Goal: Task Accomplishment & Management: Manage account settings

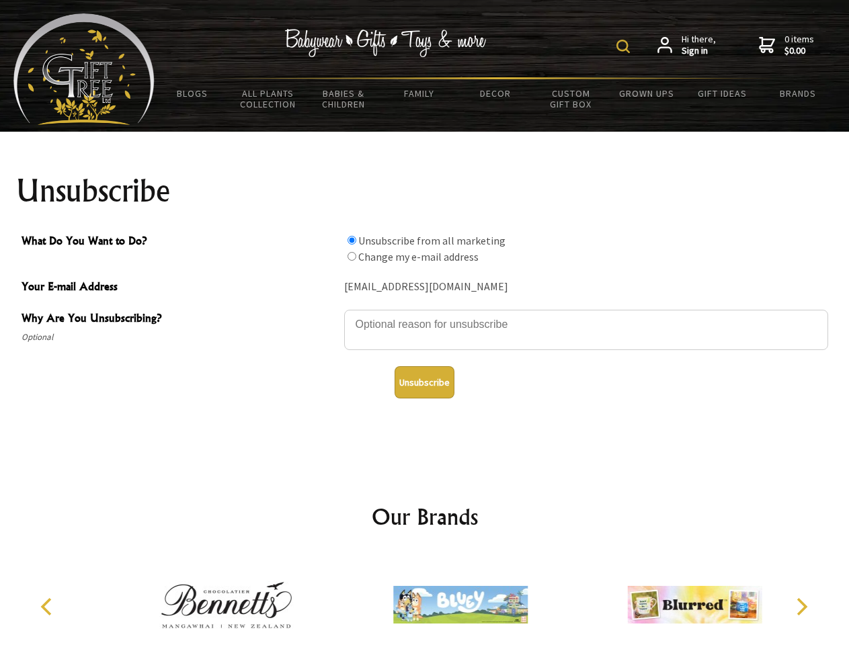
click at [625, 46] on img at bounding box center [622, 46] width 13 height 13
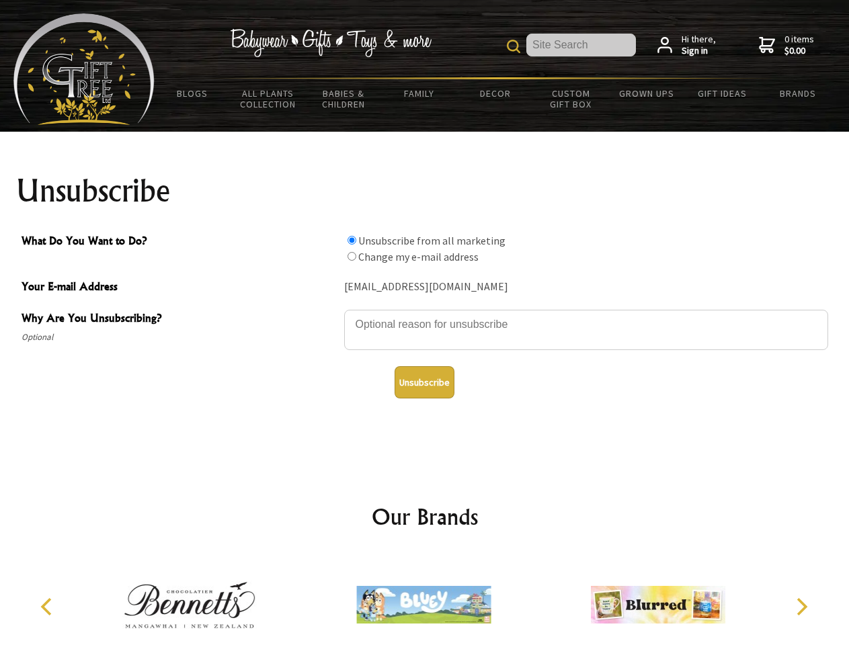
click at [425, 315] on textarea "Why Are You Unsubscribing?" at bounding box center [586, 330] width 484 height 40
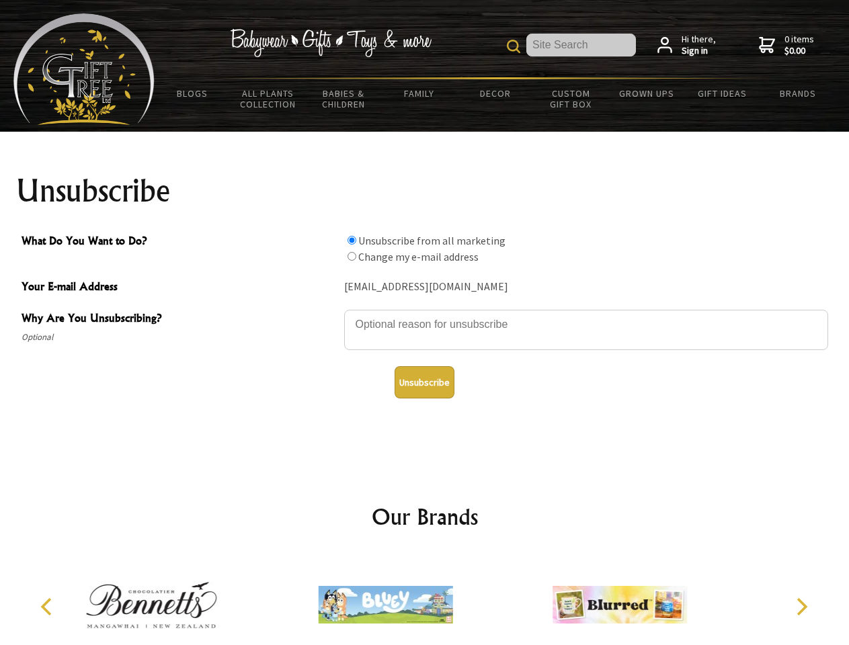
click at [352, 240] on input "What Do You Want to Do?" at bounding box center [352, 240] width 9 height 9
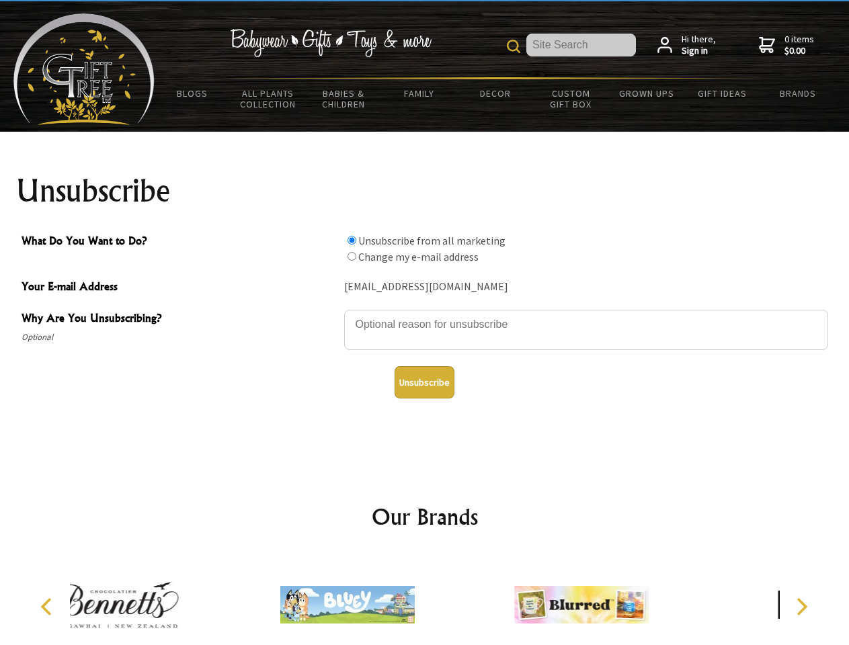
click at [352, 256] on input "What Do You Want to Do?" at bounding box center [352, 256] width 9 height 9
radio input "true"
click at [424, 383] on button "Unsubscribe" at bounding box center [425, 382] width 60 height 32
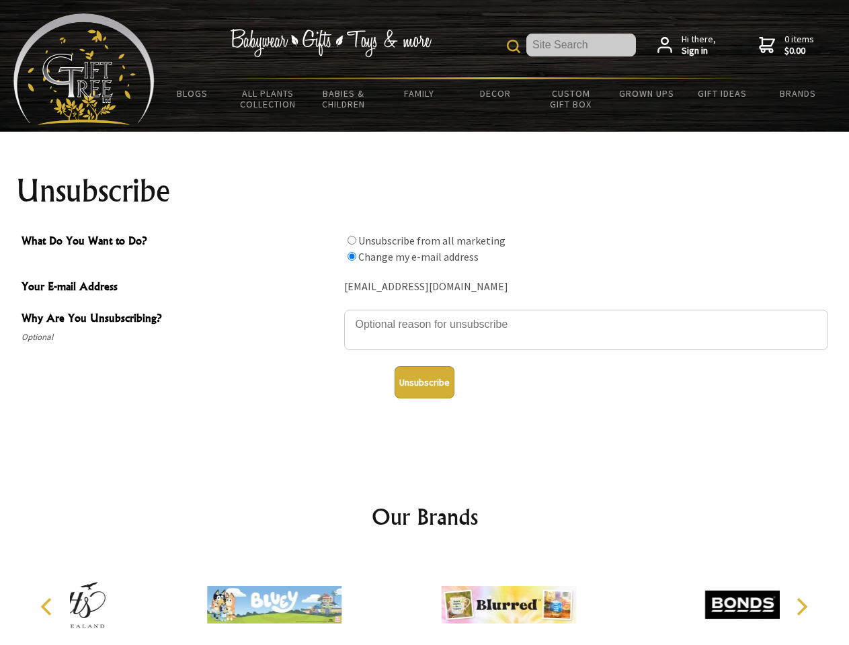
click at [425, 600] on div at bounding box center [508, 607] width 234 height 105
click at [48, 607] on icon "Previous" at bounding box center [47, 606] width 17 height 17
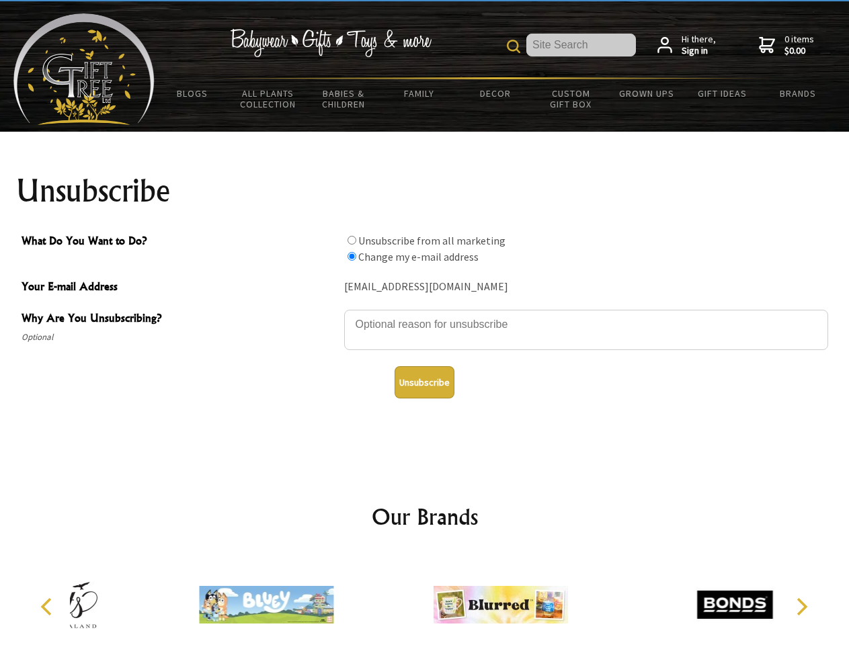
click at [801, 607] on icon "Next" at bounding box center [800, 606] width 17 height 17
